Goal: Task Accomplishment & Management: Use online tool/utility

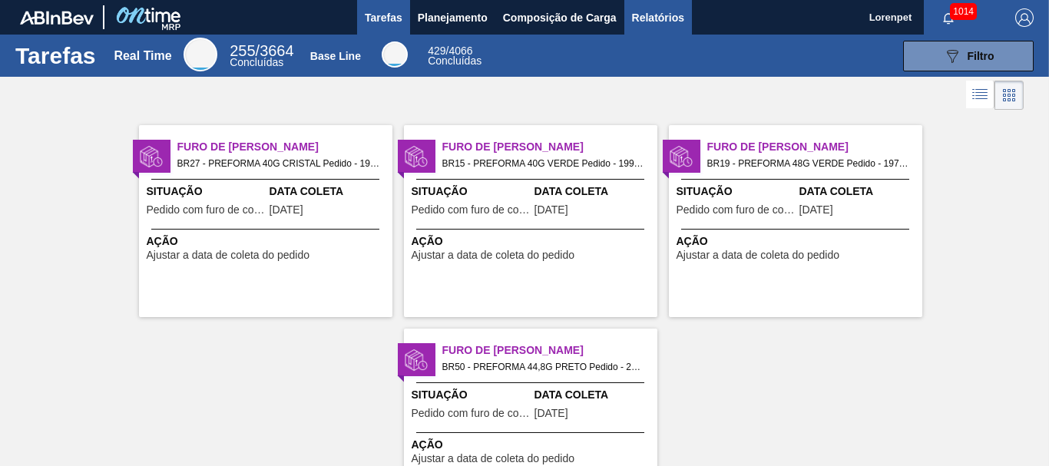
click at [665, 24] on span "Relatórios" at bounding box center [658, 17] width 52 height 18
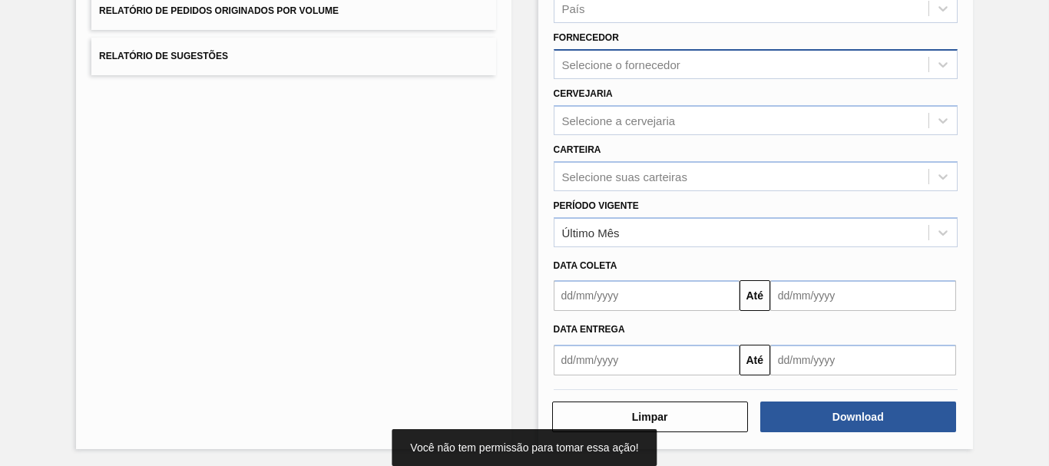
scroll to position [245, 0]
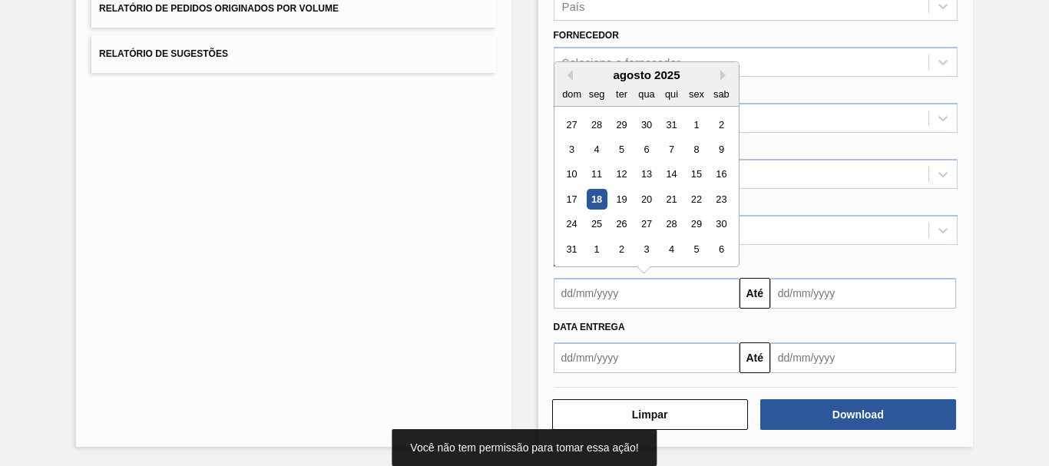
click at [627, 292] on input "text" at bounding box center [646, 293] width 186 height 31
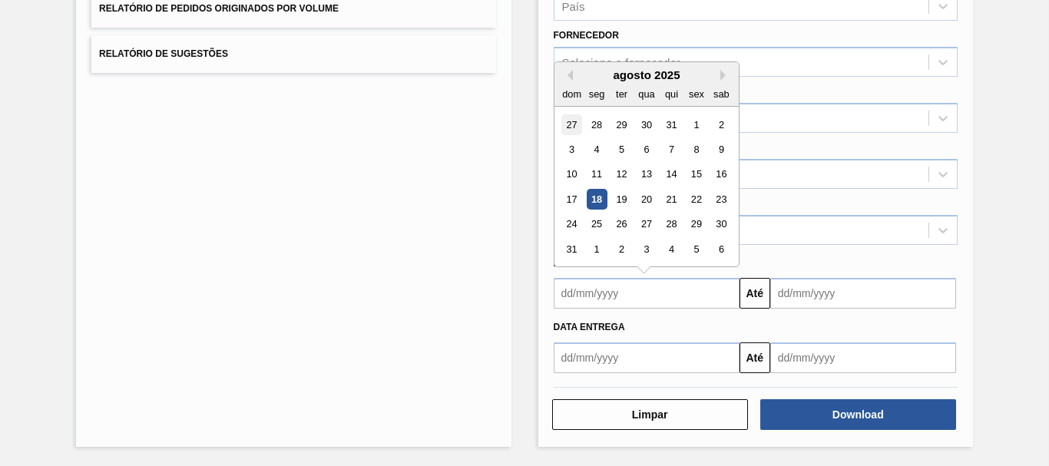
click at [573, 129] on div "27" at bounding box center [571, 124] width 21 height 21
type input "[DATE]"
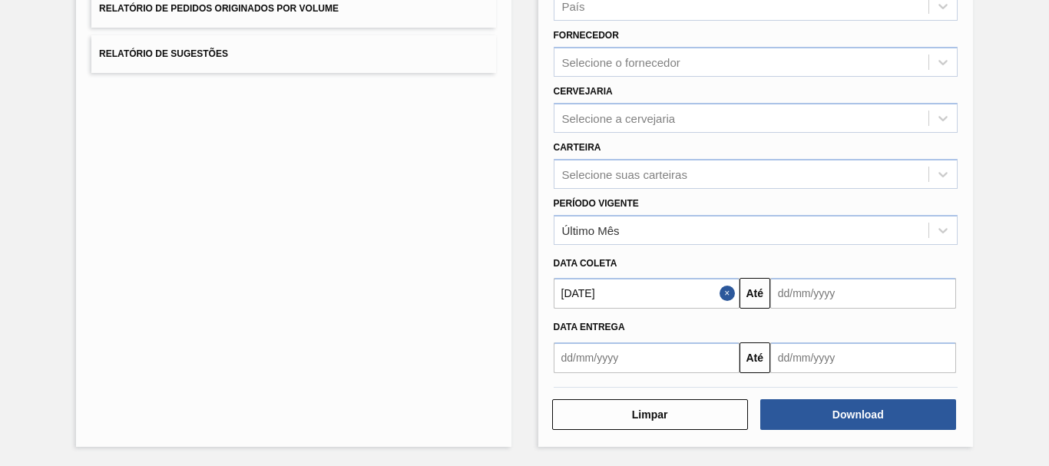
click at [828, 296] on input "text" at bounding box center [863, 293] width 186 height 31
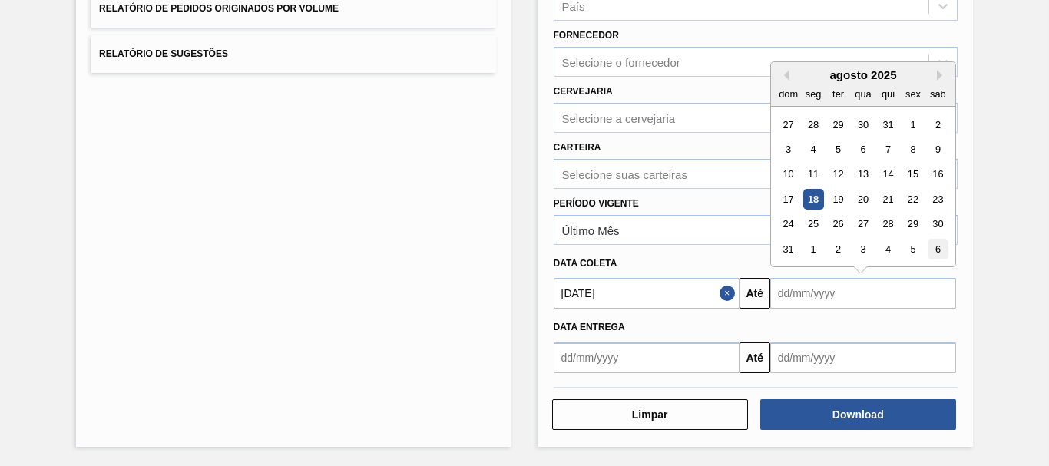
click at [937, 252] on div "6" at bounding box center [937, 249] width 21 height 21
type input "[DATE]"
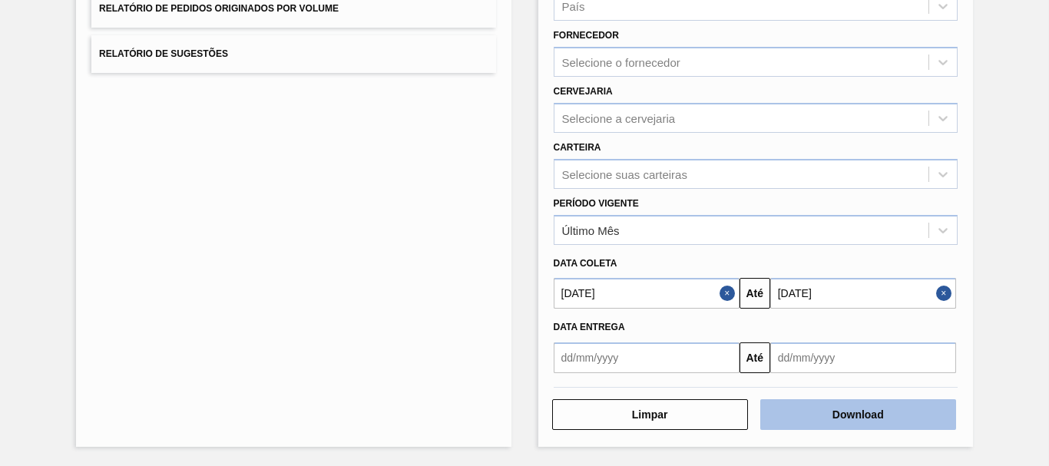
click at [898, 421] on button "Download" at bounding box center [858, 414] width 196 height 31
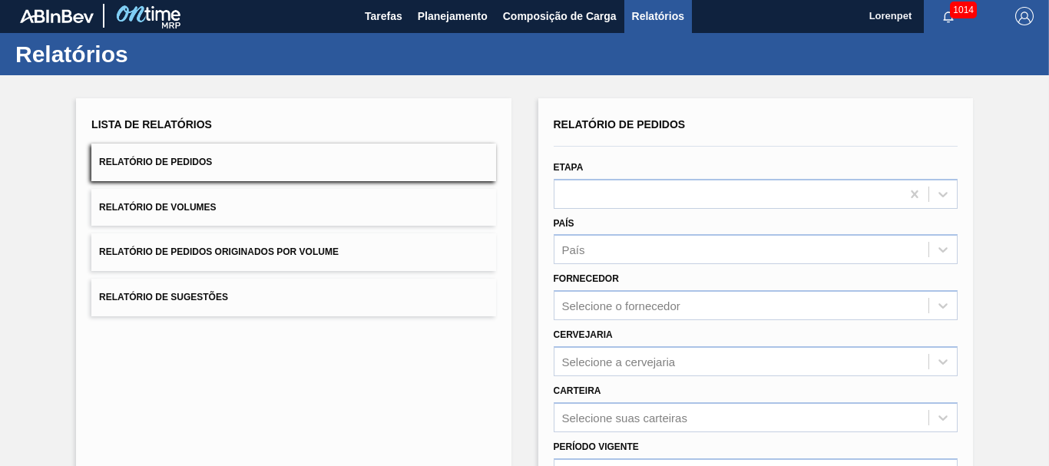
scroll to position [0, 0]
